Goal: Transaction & Acquisition: Subscribe to service/newsletter

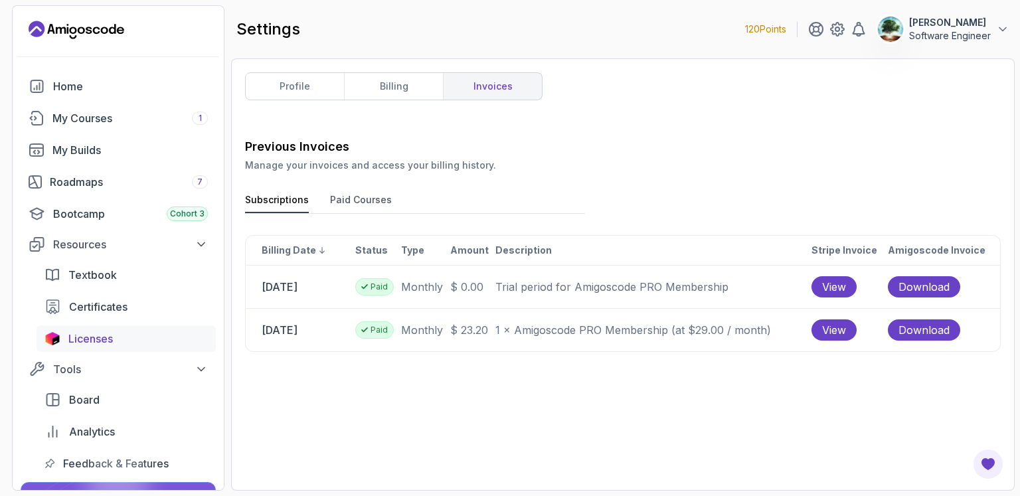
click at [116, 339] on div "Licenses" at bounding box center [137, 339] width 139 height 16
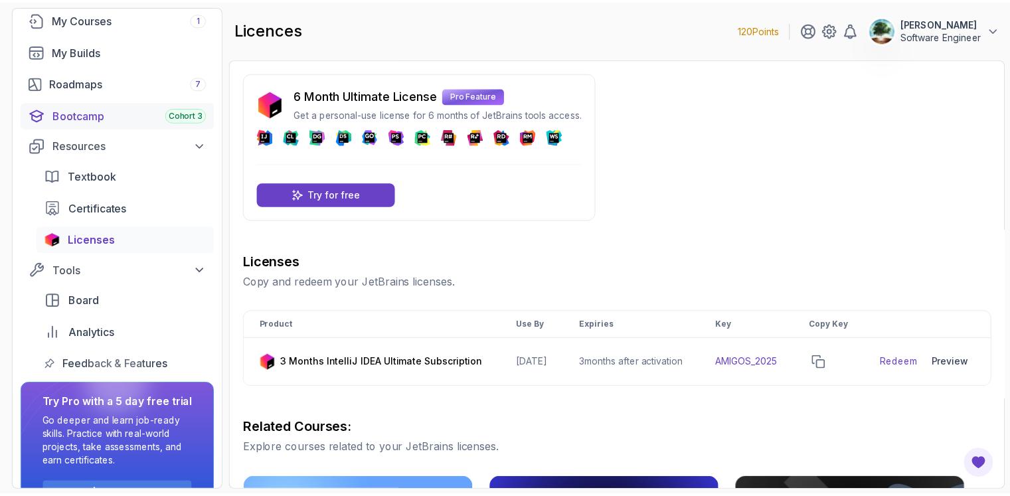
scroll to position [137, 0]
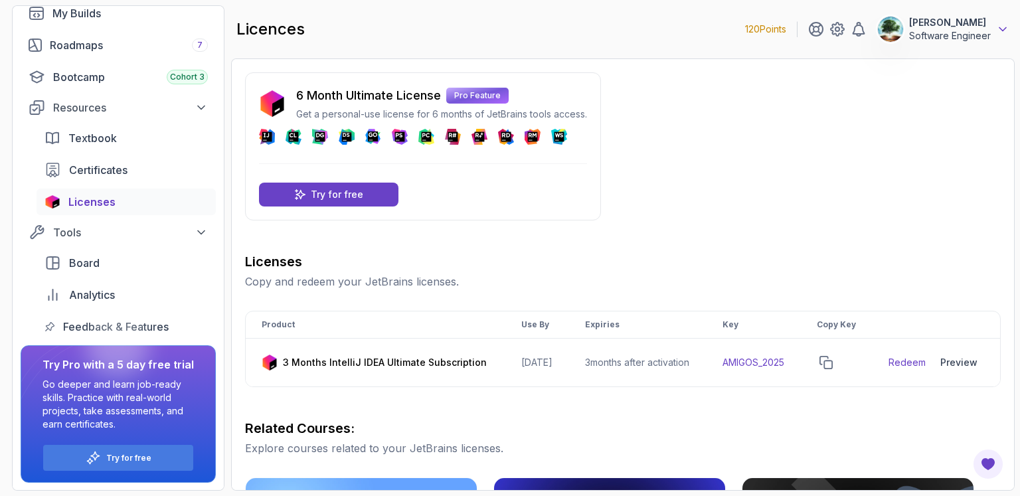
click at [1001, 25] on icon at bounding box center [1002, 29] width 13 height 13
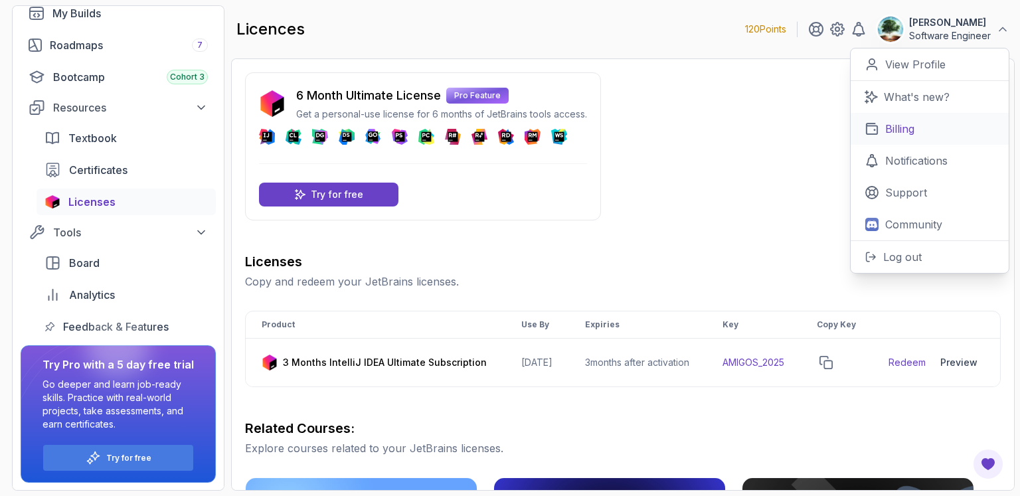
click at [895, 129] on p "Billing" at bounding box center [899, 129] width 29 height 16
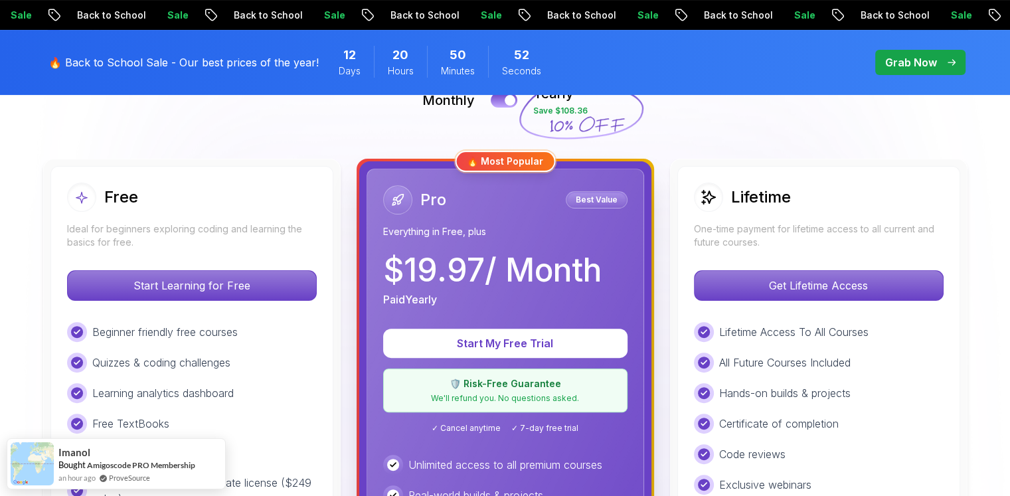
scroll to position [309, 0]
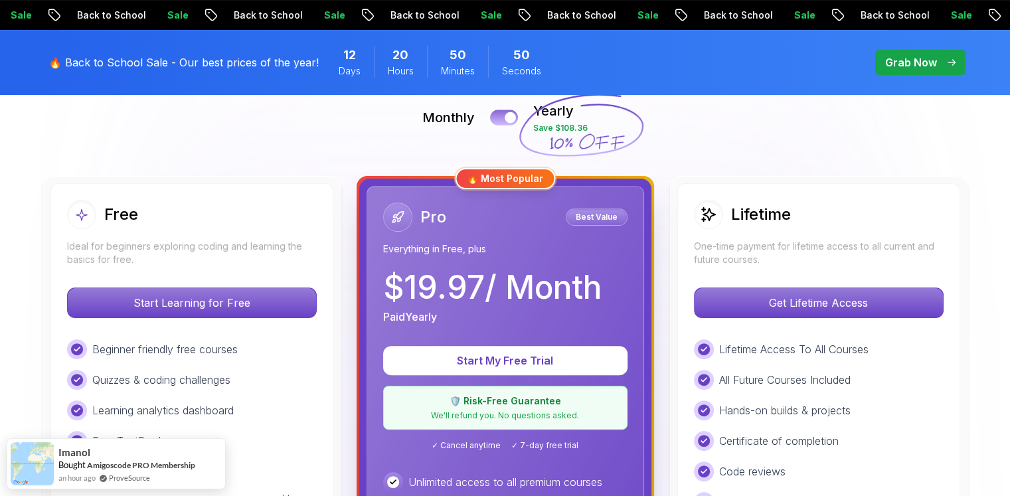
click at [502, 114] on button at bounding box center [504, 117] width 28 height 15
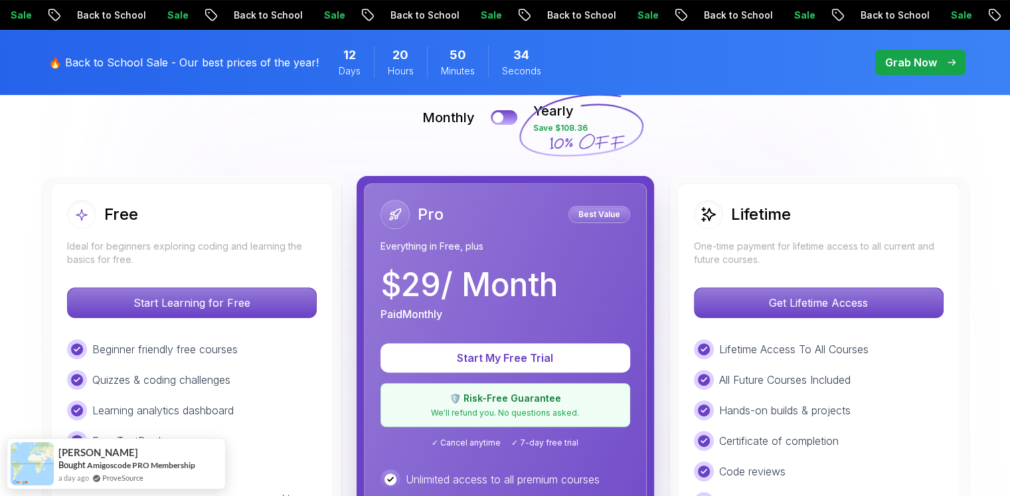
click at [528, 115] on icon at bounding box center [580, 125] width 127 height 117
click at [509, 111] on button at bounding box center [504, 117] width 28 height 15
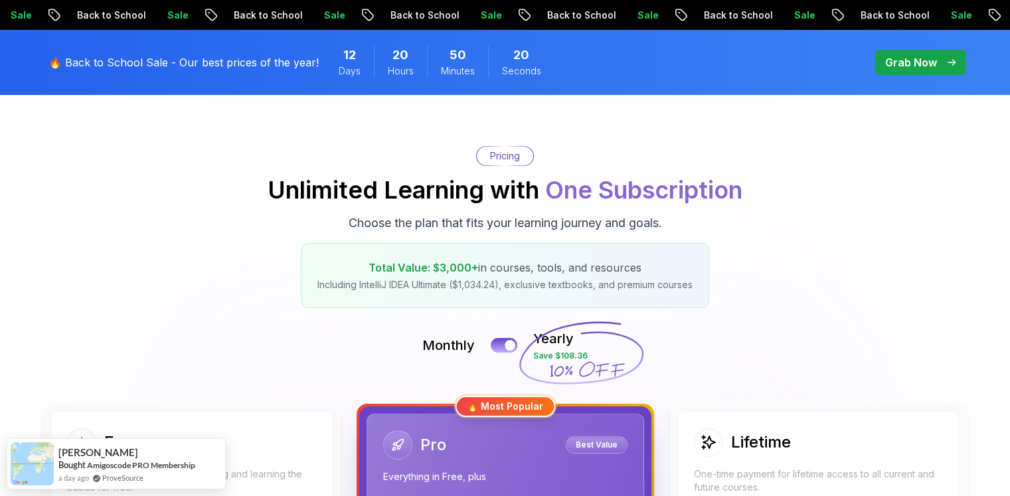
scroll to position [0, 0]
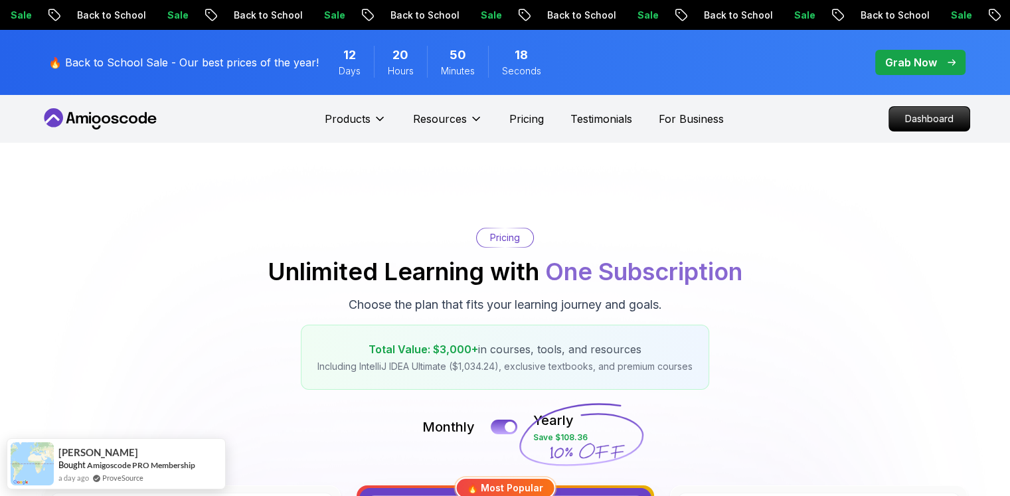
click at [927, 60] on p "Grab Now" at bounding box center [911, 62] width 52 height 16
click at [917, 59] on p "Grab Now" at bounding box center [911, 62] width 52 height 16
click at [343, 56] on span "12" at bounding box center [349, 55] width 13 height 19
click at [899, 60] on p "Grab Now" at bounding box center [911, 62] width 52 height 16
click at [887, 54] on span "pre-order" at bounding box center [920, 62] width 90 height 25
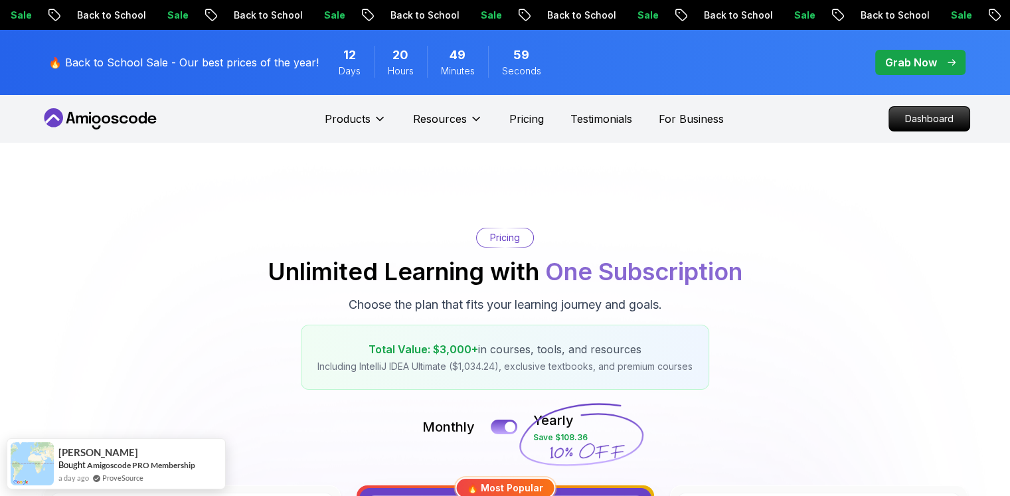
click at [885, 62] on p "Grab Now" at bounding box center [911, 62] width 52 height 16
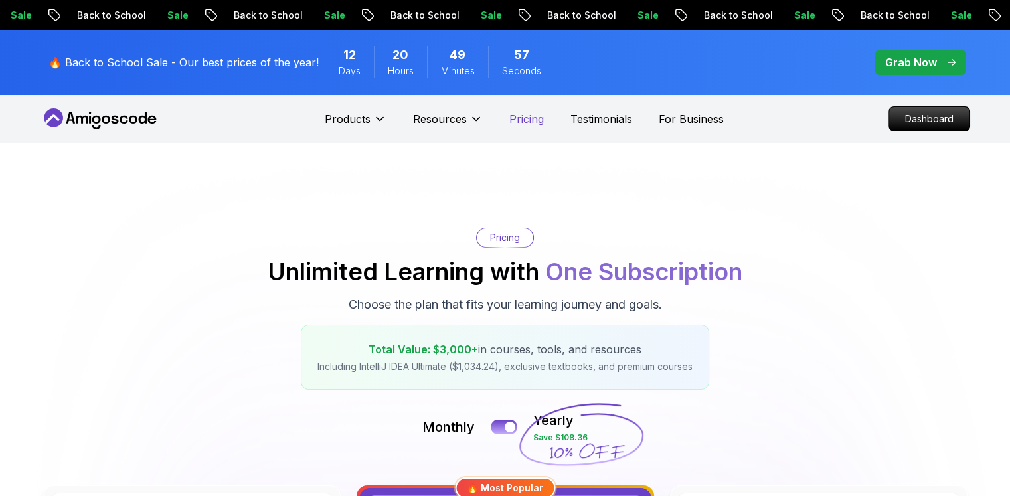
click at [526, 120] on p "Pricing" at bounding box center [526, 119] width 35 height 16
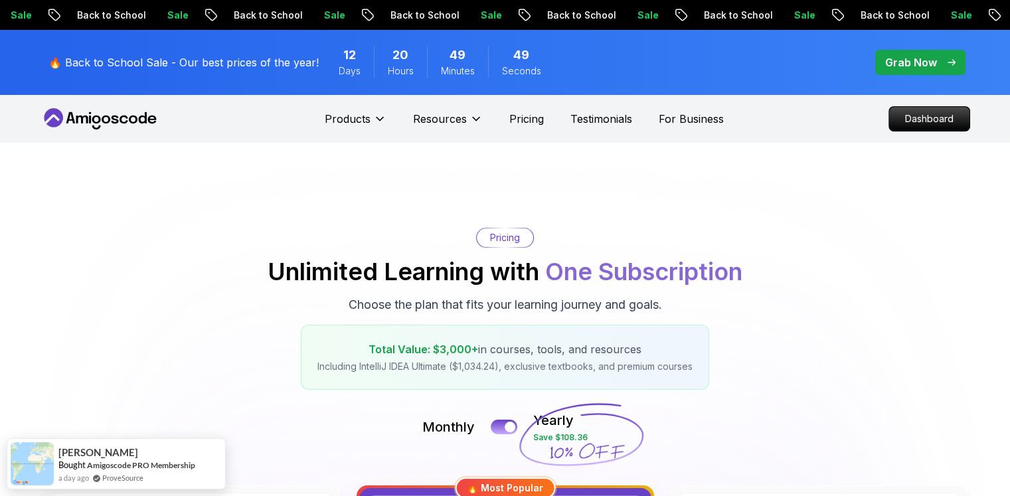
click at [509, 238] on p "Pricing" at bounding box center [505, 237] width 30 height 13
click at [913, 64] on p "Grab Now" at bounding box center [911, 62] width 52 height 16
click at [956, 58] on span "pre-order" at bounding box center [920, 62] width 90 height 25
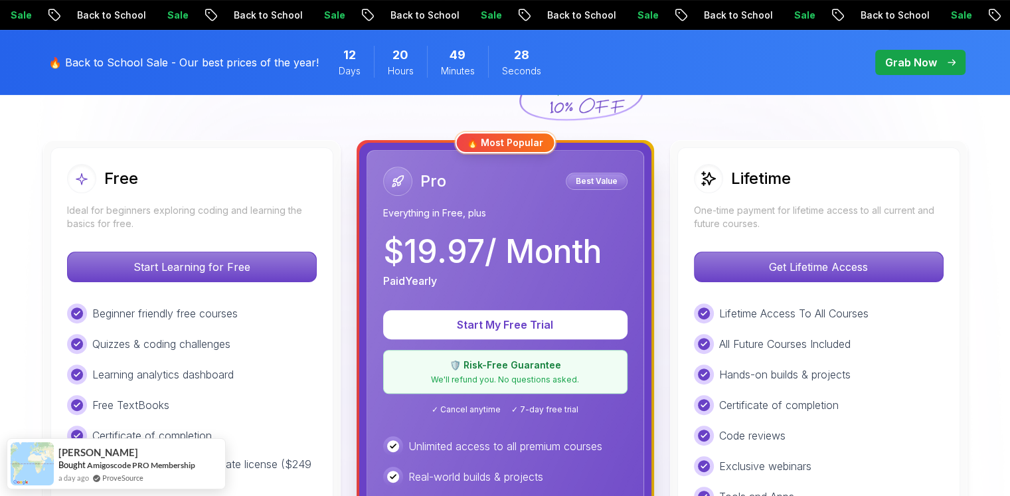
scroll to position [309, 0]
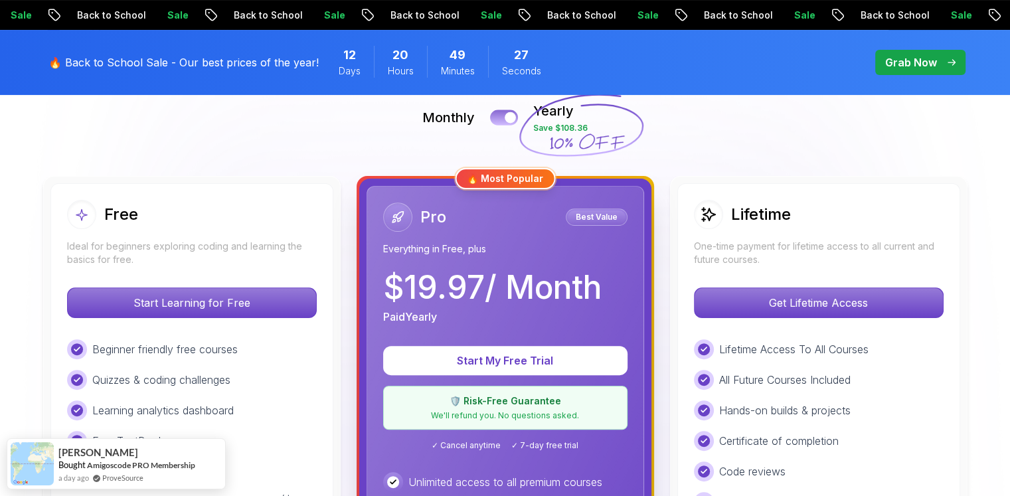
click at [499, 114] on button at bounding box center [504, 117] width 28 height 15
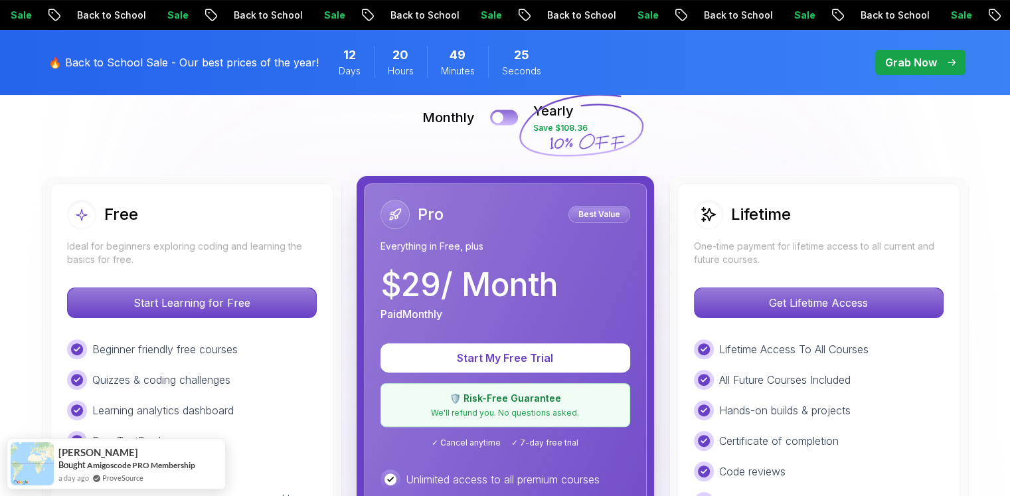
click at [507, 114] on button at bounding box center [504, 117] width 28 height 15
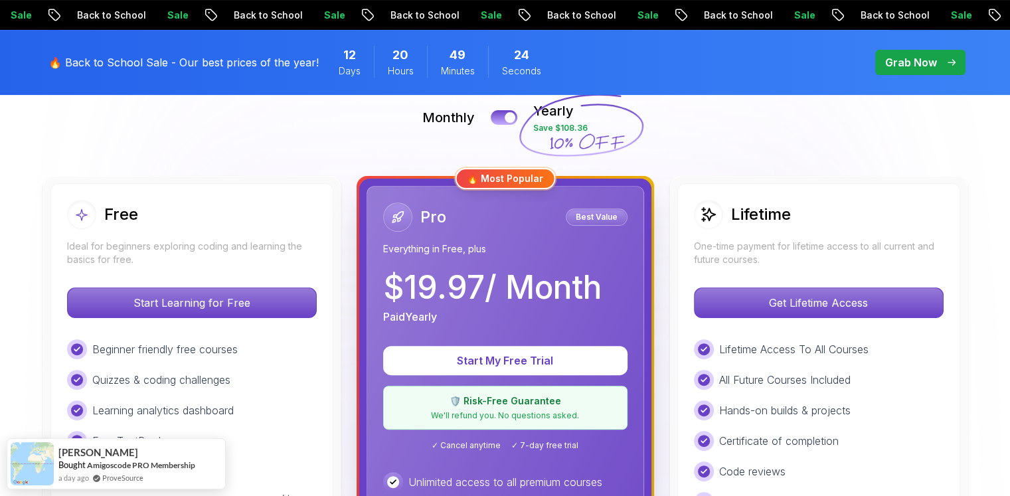
scroll to position [0, 0]
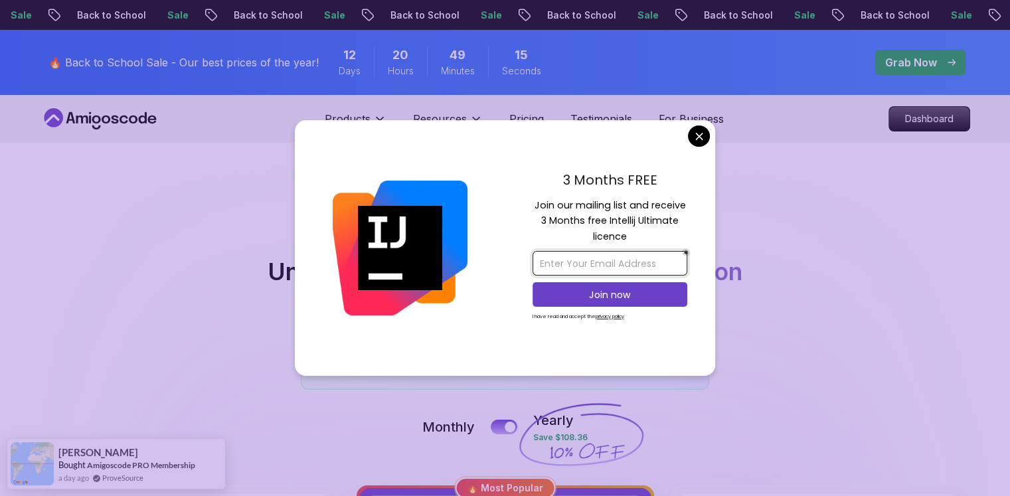
click at [620, 258] on input "email" at bounding box center [609, 263] width 155 height 25
type input "socrates.medina.rosa@gmail.com"
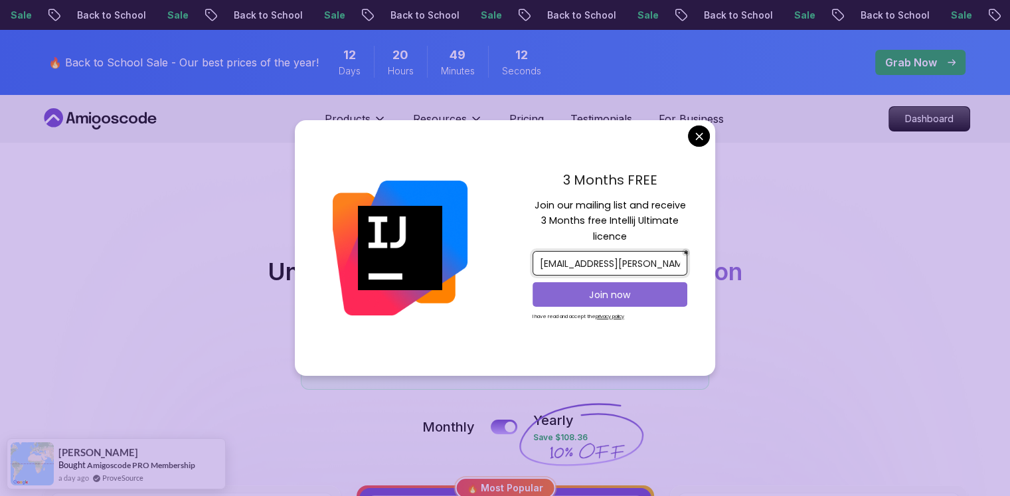
click at [596, 300] on p "Join now" at bounding box center [609, 294] width 125 height 13
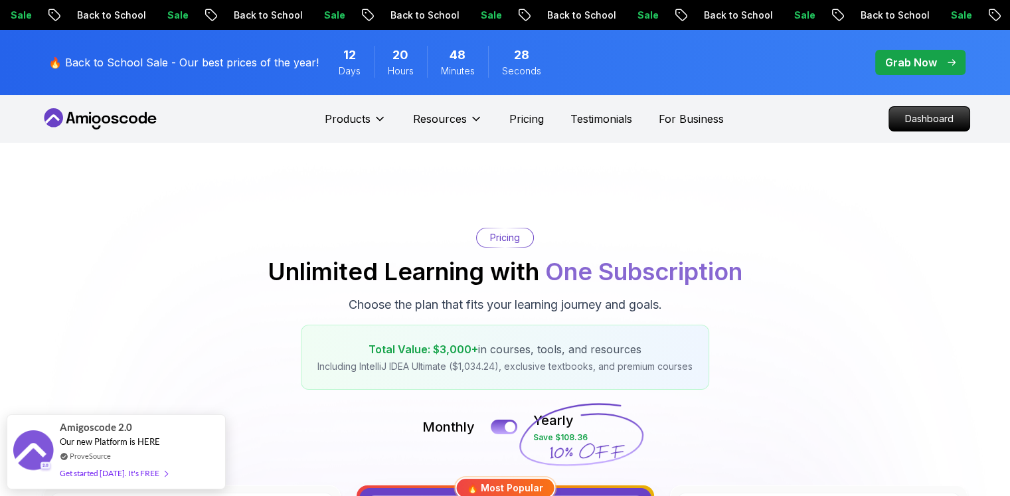
scroll to position [309, 0]
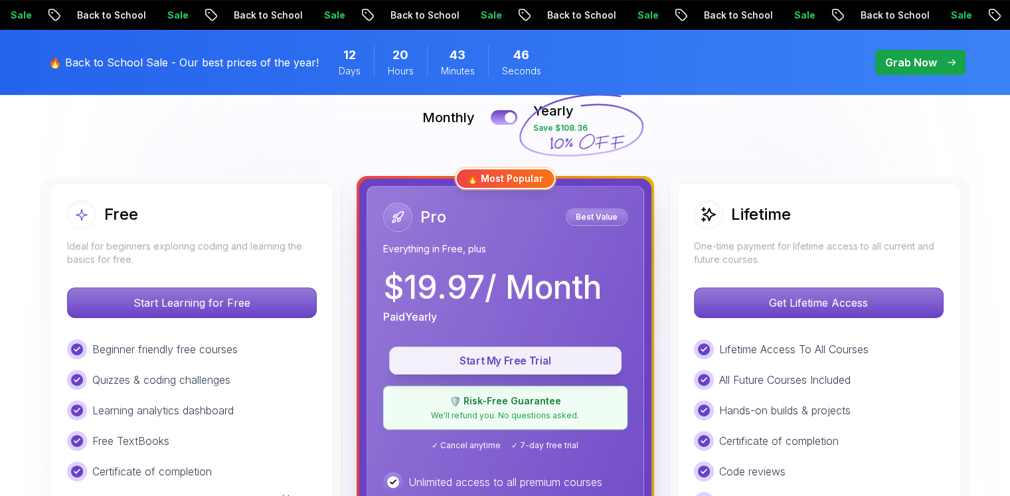
click at [506, 354] on p "Start My Free Trial" at bounding box center [505, 360] width 202 height 15
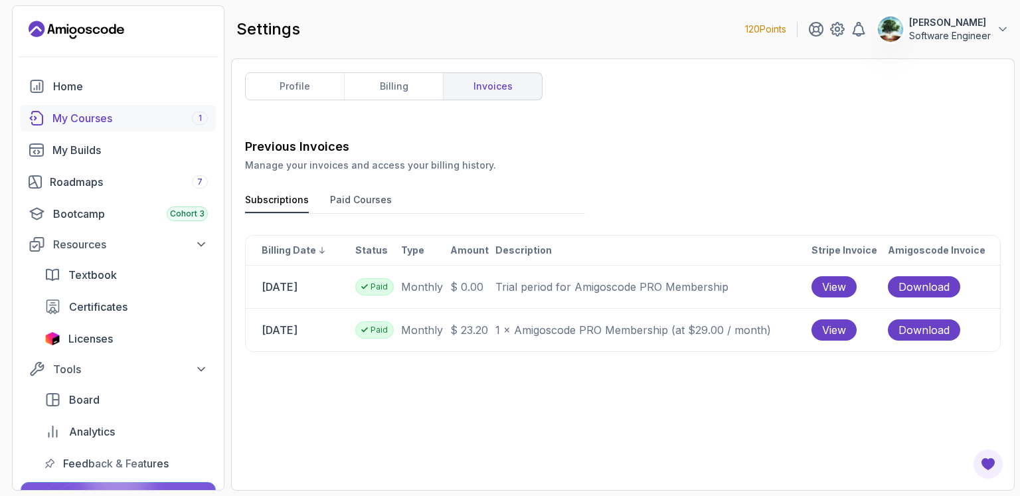
click at [94, 116] on div "My Courses 1" at bounding box center [129, 118] width 155 height 16
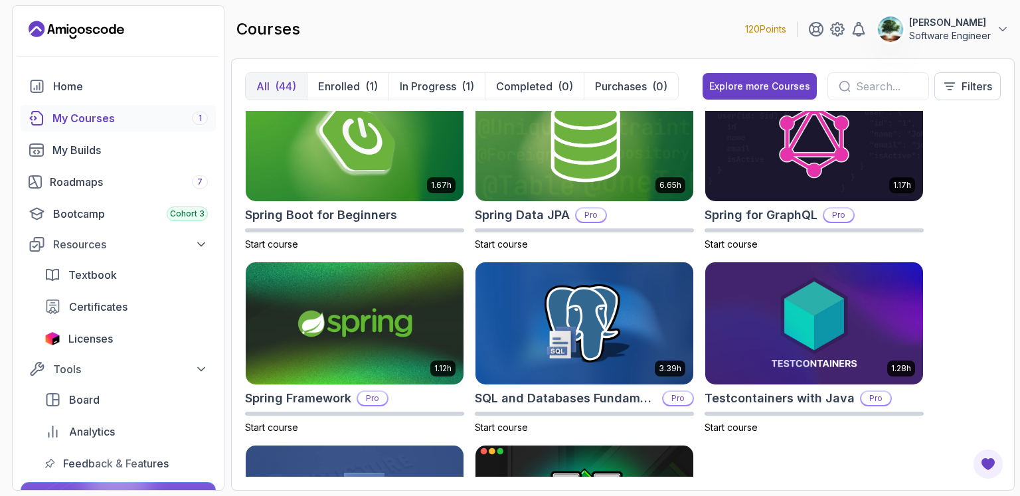
scroll to position [2383, 0]
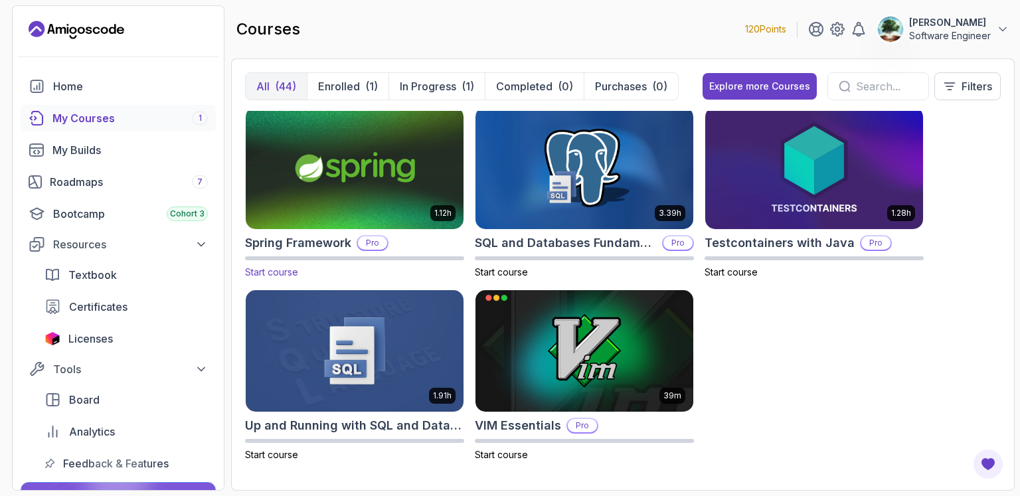
click at [279, 273] on span "Start course" at bounding box center [271, 271] width 53 height 11
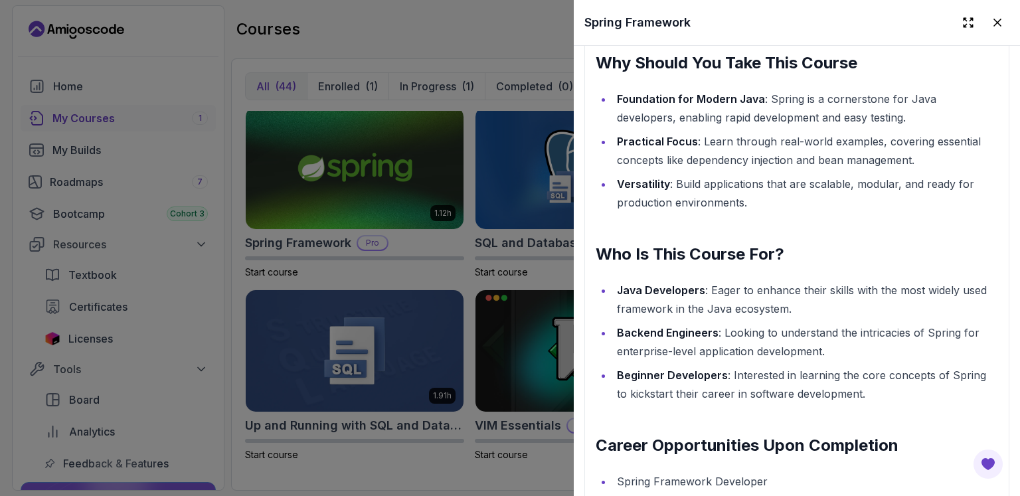
scroll to position [976, 0]
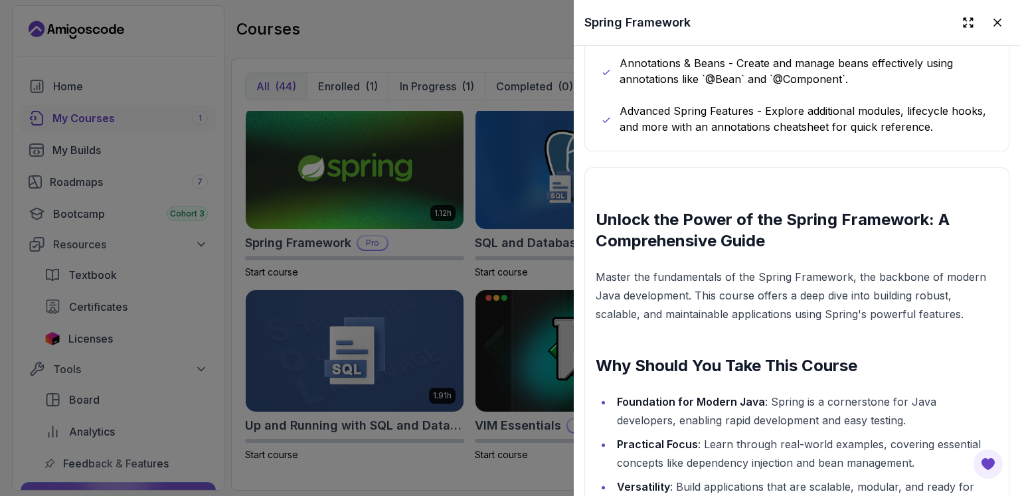
click at [526, 34] on div at bounding box center [510, 248] width 1020 height 496
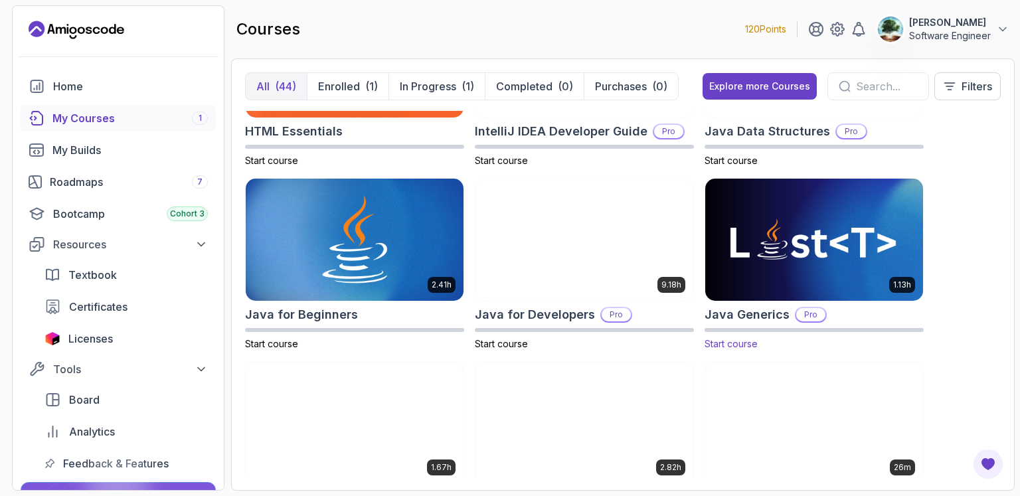
scroll to position [834, 0]
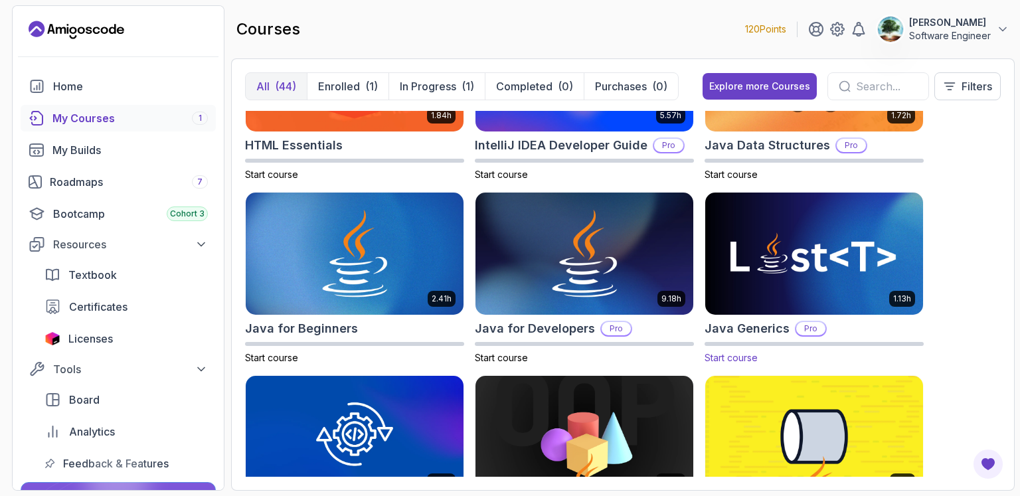
click at [795, 250] on img at bounding box center [814, 254] width 228 height 128
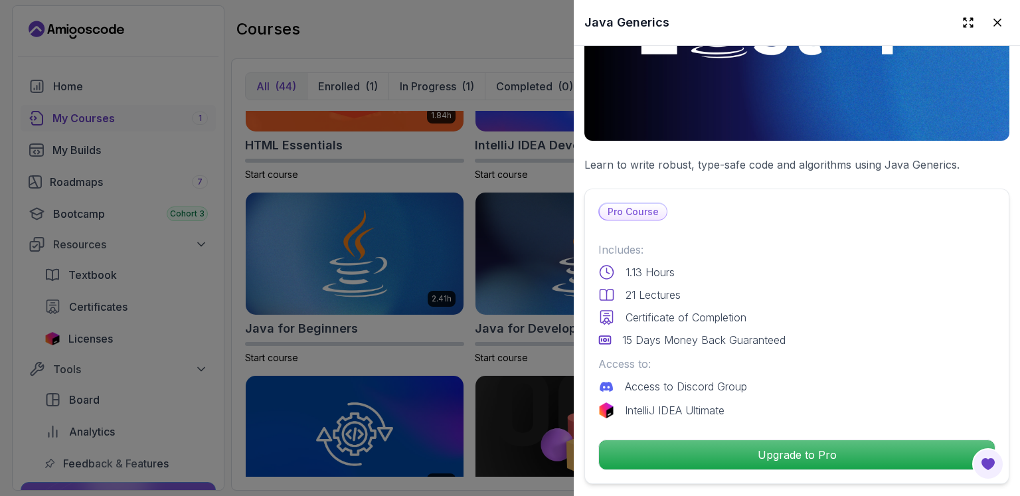
scroll to position [465, 0]
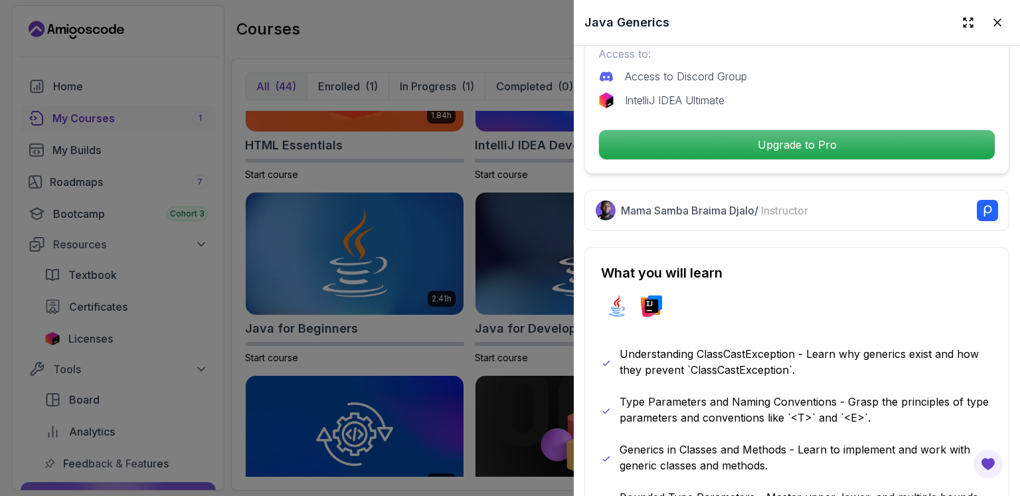
click at [497, 46] on div at bounding box center [510, 248] width 1020 height 496
